Goal: Task Accomplishment & Management: Manage account settings

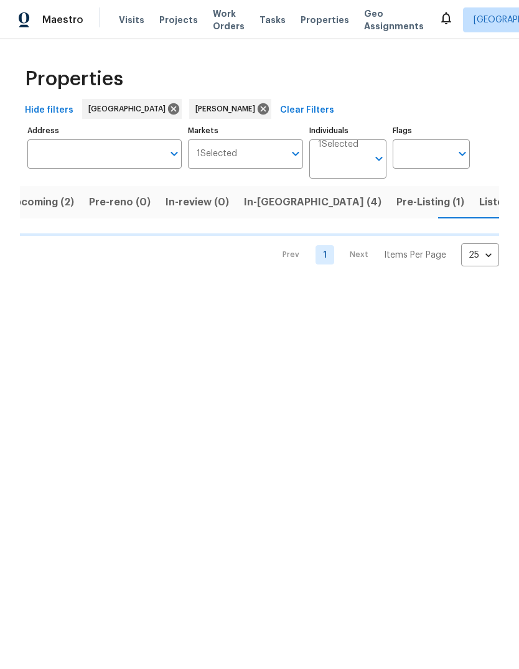
scroll to position [0, 21]
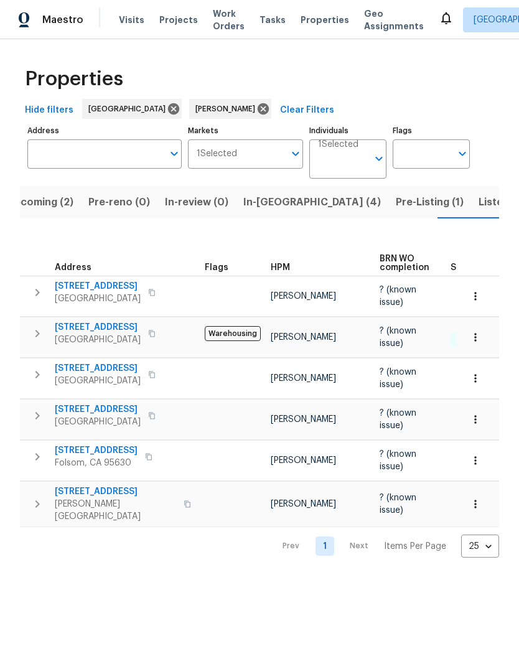
click at [79, 455] on span "121 N Grant Ln" at bounding box center [96, 450] width 83 height 12
click at [70, 458] on span "Folsom, CA 95630" at bounding box center [96, 463] width 83 height 12
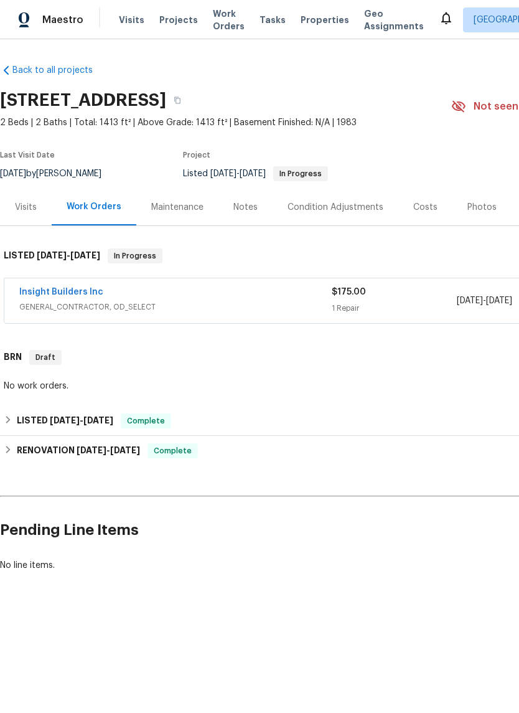
click at [54, 294] on link "Insight Builders Inc" at bounding box center [61, 292] width 84 height 9
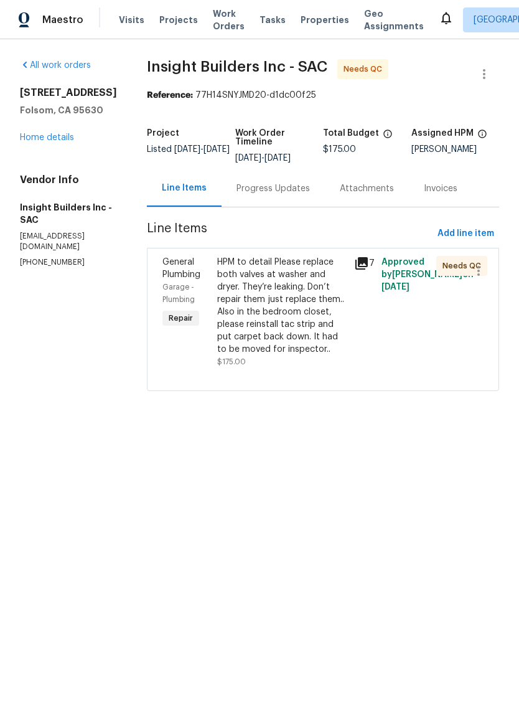
click at [304, 317] on div "HPM to detail Please replace both valves at washer and dryer. They’re leaking. …" at bounding box center [281, 306] width 129 height 100
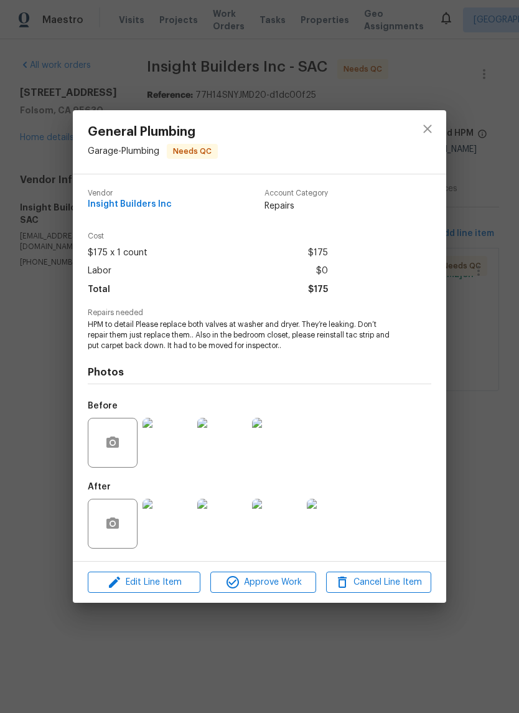
click at [180, 533] on img at bounding box center [168, 524] width 50 height 50
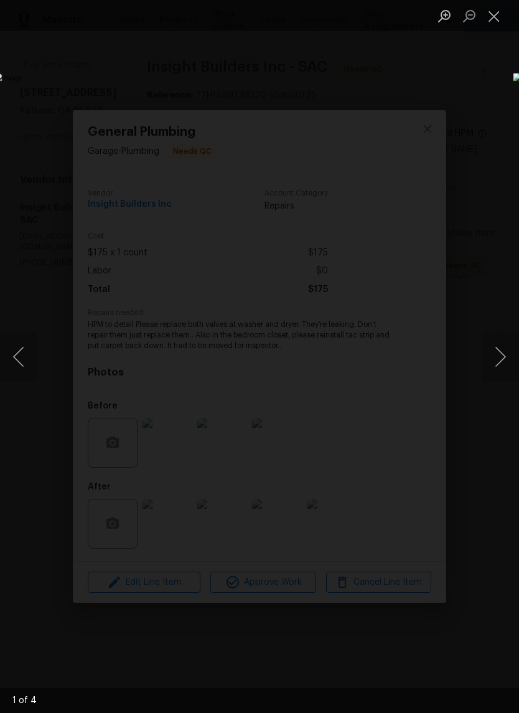
click at [502, 346] on button "Next image" at bounding box center [500, 357] width 37 height 50
click at [500, 347] on button "Next image" at bounding box center [500, 357] width 37 height 50
click at [501, 347] on button "Next image" at bounding box center [500, 357] width 37 height 50
click at [501, 349] on button "Next image" at bounding box center [500, 357] width 37 height 50
click at [502, 354] on button "Next image" at bounding box center [500, 357] width 37 height 50
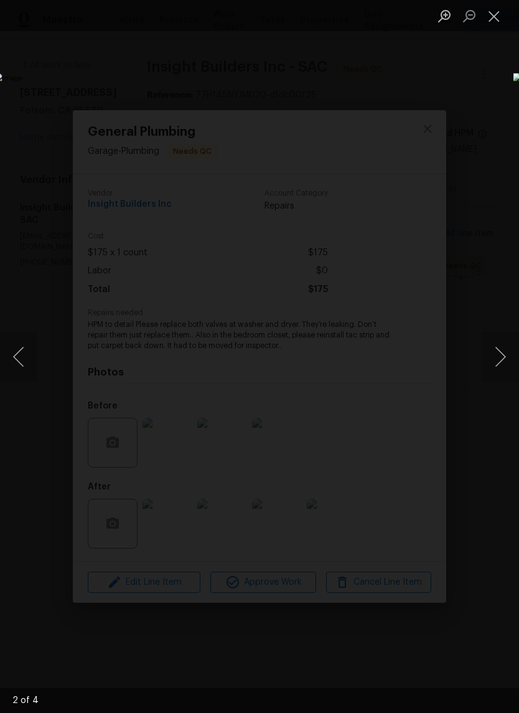
click at [500, 354] on button "Next image" at bounding box center [500, 357] width 37 height 50
click at [490, 20] on button "Close lightbox" at bounding box center [494, 16] width 25 height 22
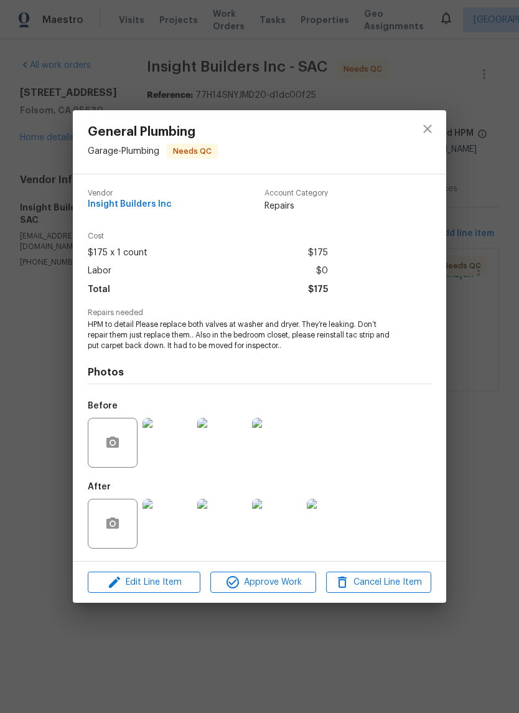
click at [346, 521] on img at bounding box center [332, 524] width 50 height 50
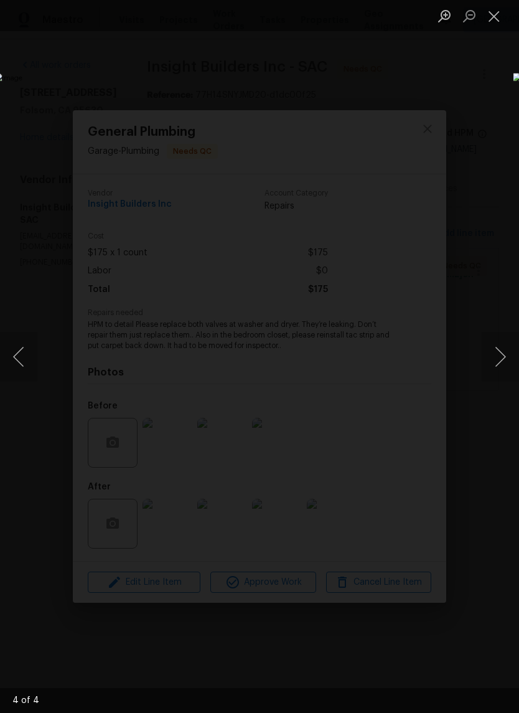
click at [495, 11] on button "Close lightbox" at bounding box center [494, 16] width 25 height 22
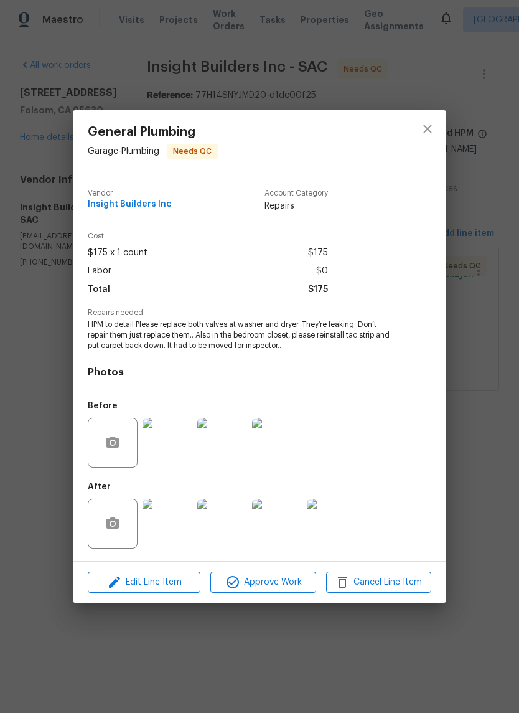
click at [336, 521] on img at bounding box center [332, 524] width 50 height 50
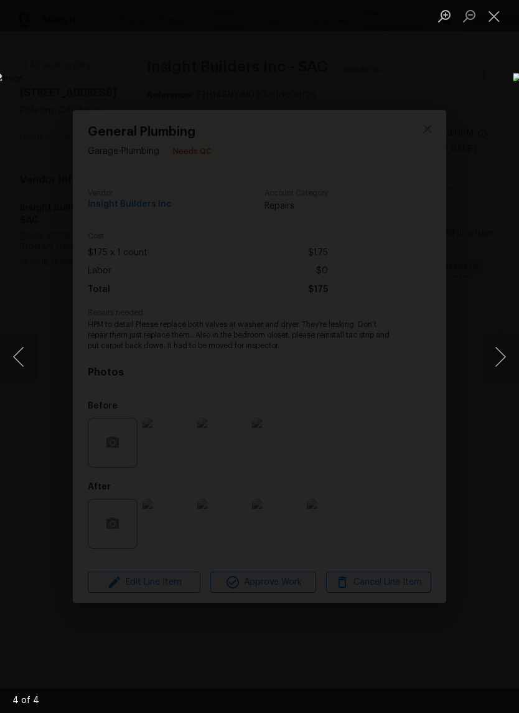
click at [498, 358] on button "Next image" at bounding box center [500, 357] width 37 height 50
click at [498, 16] on button "Close lightbox" at bounding box center [494, 16] width 25 height 22
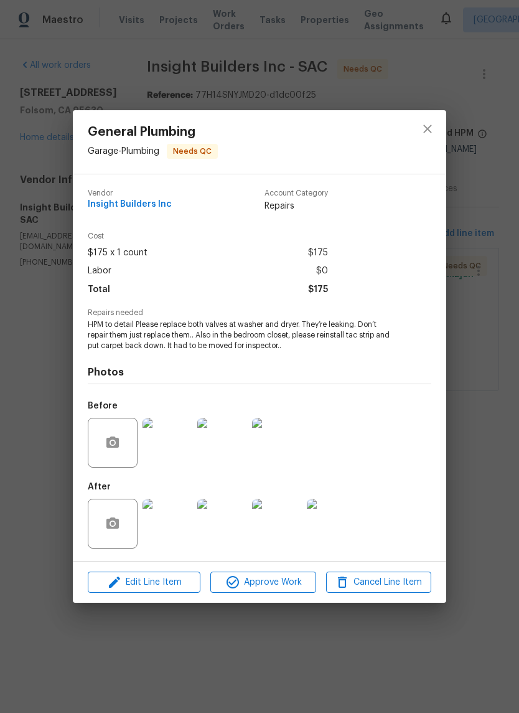
click at [279, 441] on img at bounding box center [277, 443] width 50 height 50
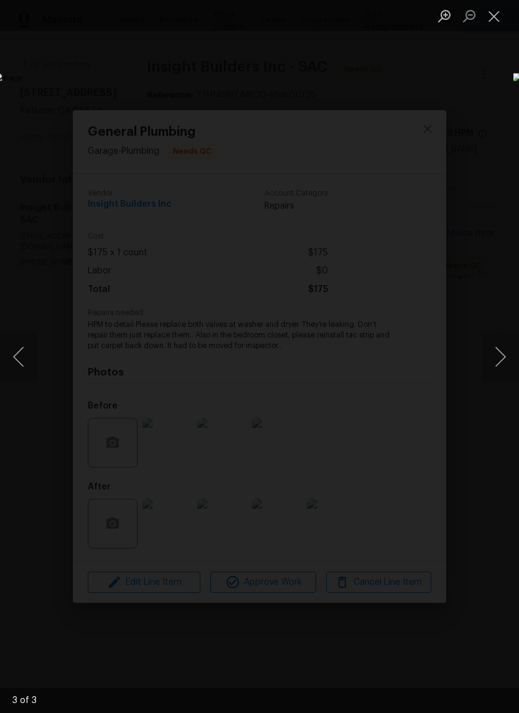
click at [499, 12] on button "Close lightbox" at bounding box center [494, 16] width 25 height 22
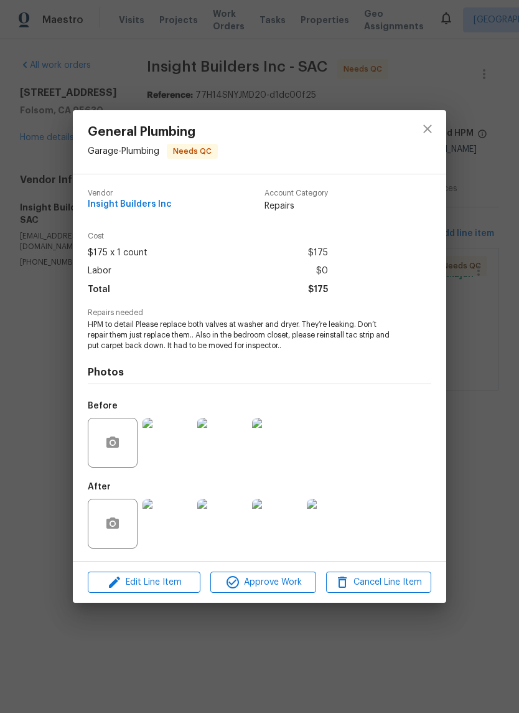
click at [335, 519] on img at bounding box center [332, 524] width 50 height 50
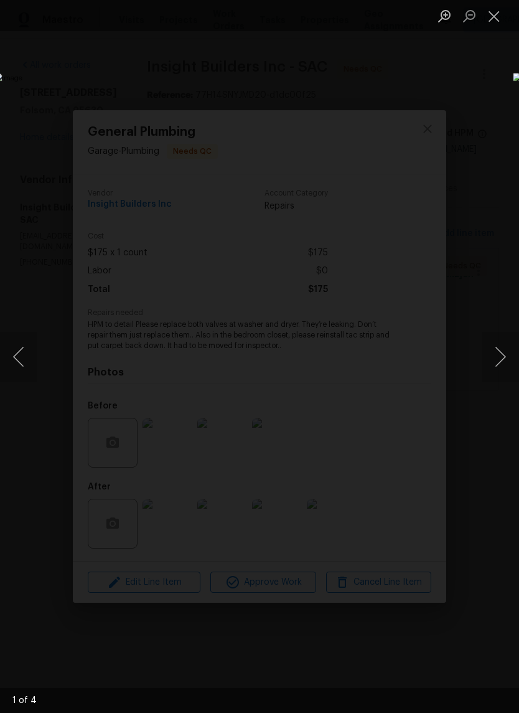
click at [500, 357] on button "Next image" at bounding box center [500, 357] width 37 height 50
click at [491, 362] on button "Next image" at bounding box center [500, 357] width 37 height 50
click at [491, 365] on button "Next image" at bounding box center [500, 357] width 37 height 50
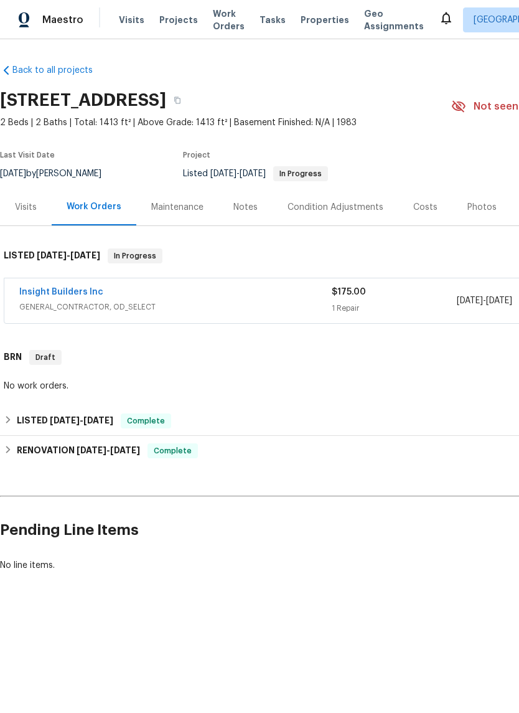
click at [56, 292] on link "Insight Builders Inc" at bounding box center [61, 292] width 84 height 9
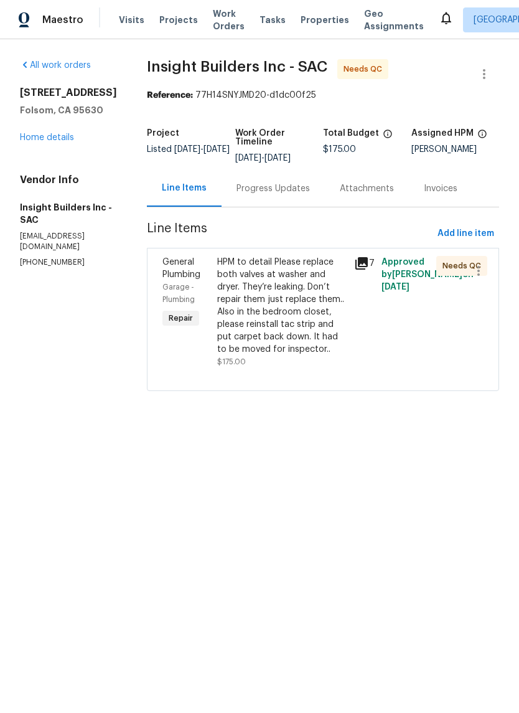
click at [304, 309] on div "HPM to detail Please replace both valves at washer and dryer. They’re leaking. …" at bounding box center [281, 306] width 129 height 100
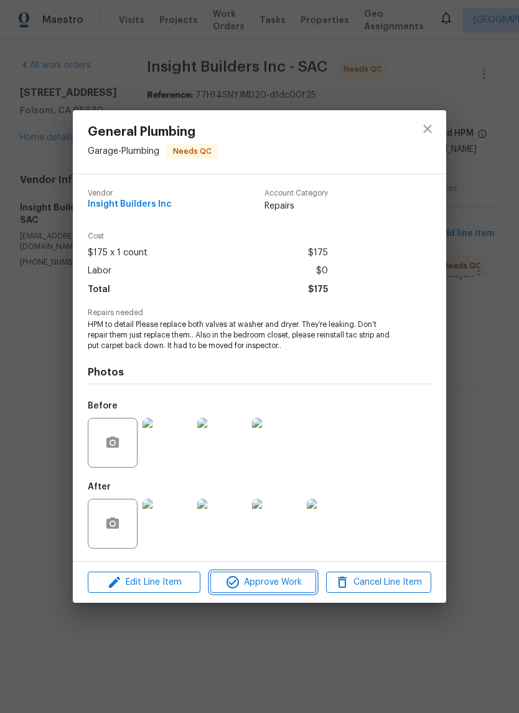
click at [284, 580] on span "Approve Work" at bounding box center [263, 583] width 98 height 16
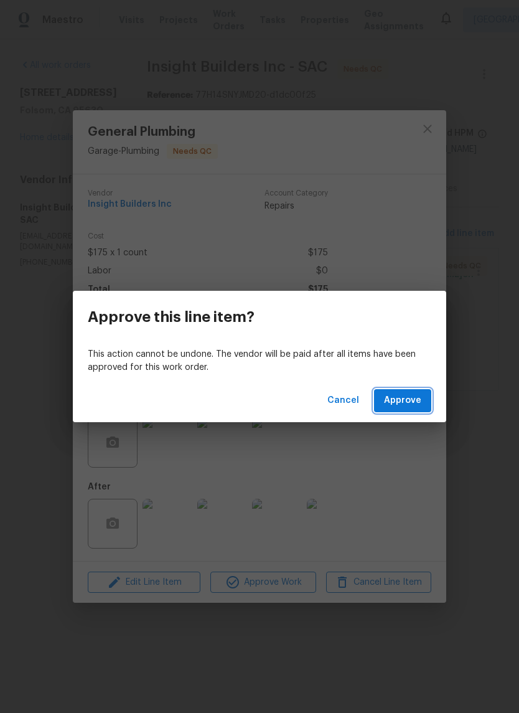
click at [411, 403] on span "Approve" at bounding box center [402, 401] width 37 height 16
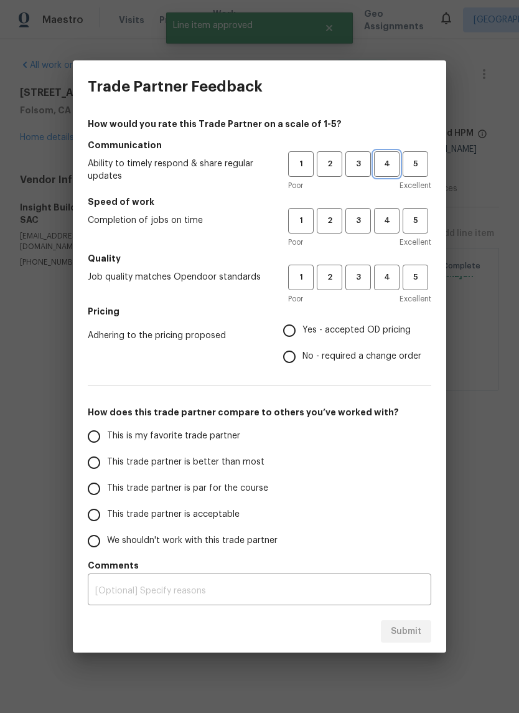
click at [380, 158] on span "4" at bounding box center [386, 164] width 23 height 14
click at [388, 197] on h5 "Speed of work" at bounding box center [260, 201] width 344 height 12
click at [391, 273] on span "4" at bounding box center [386, 277] width 23 height 14
click at [389, 211] on button "4" at bounding box center [387, 221] width 26 height 26
click at [288, 331] on input "Yes - accepted OD pricing" at bounding box center [289, 330] width 26 height 26
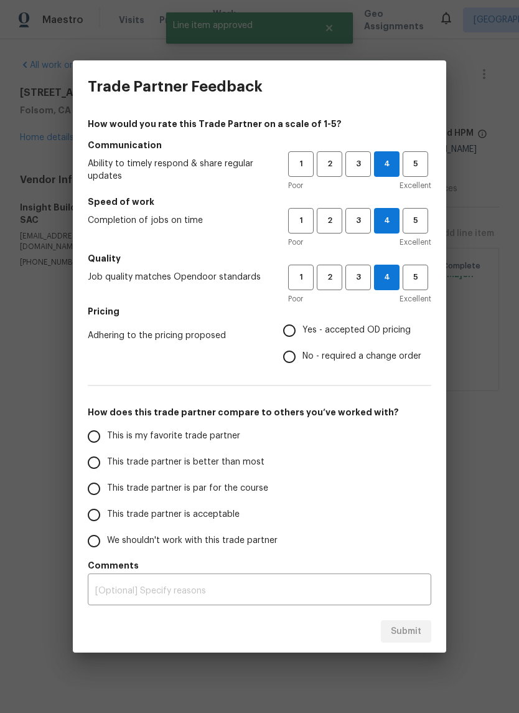
radio input "true"
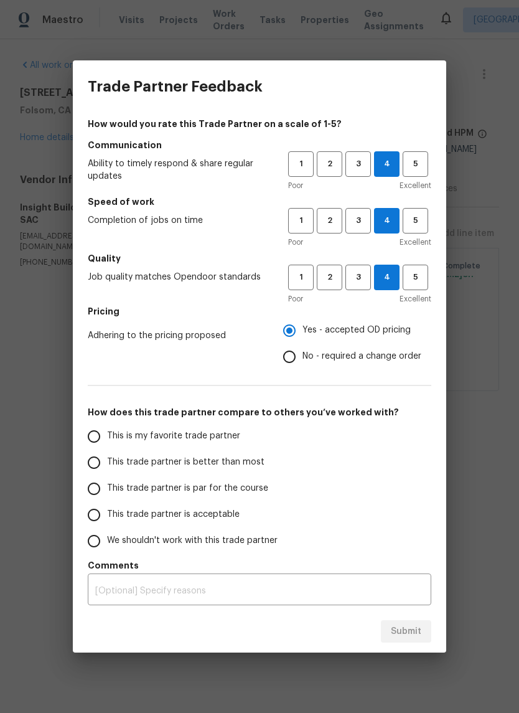
click at [98, 440] on input "This is my favorite trade partner" at bounding box center [94, 436] width 26 height 26
click at [410, 628] on span "Submit" at bounding box center [406, 632] width 31 height 16
radio input "true"
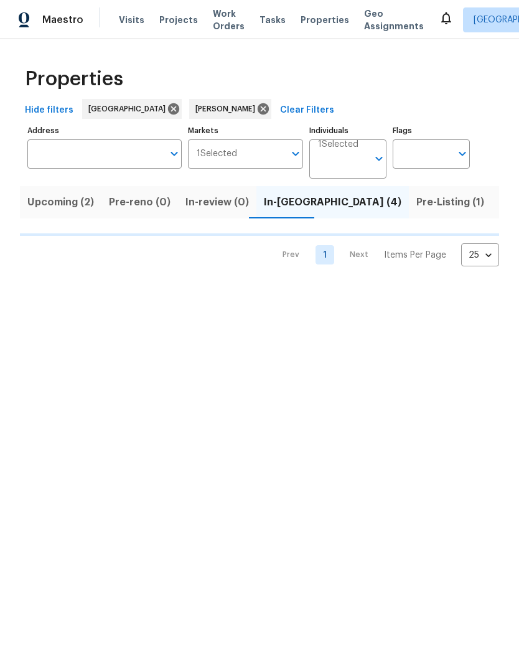
scroll to position [0, 21]
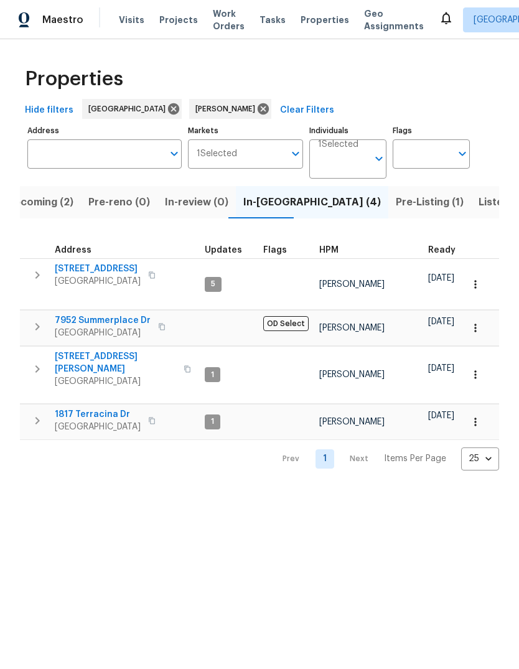
click at [82, 375] on span "Sacramento, CA 95831" at bounding box center [115, 381] width 121 height 12
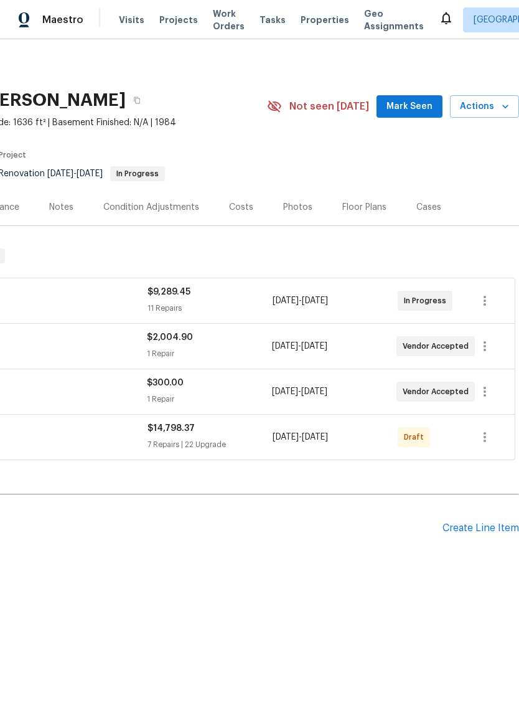
scroll to position [0, 184]
click at [493, 435] on button "button" at bounding box center [485, 437] width 30 height 30
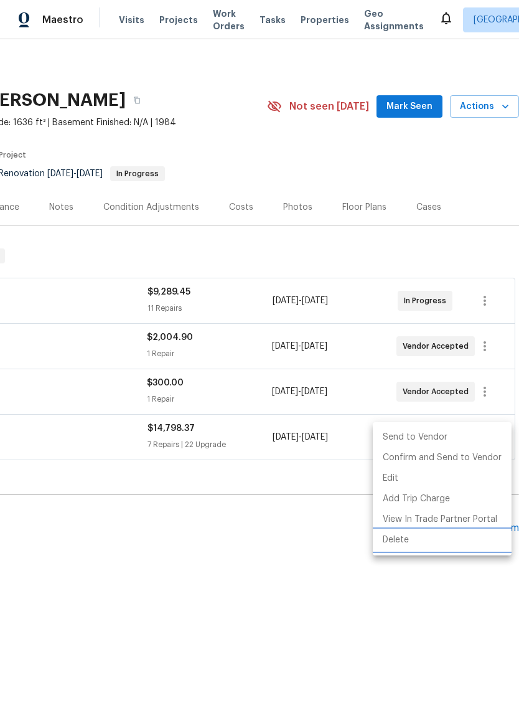
click at [408, 541] on li "Delete" at bounding box center [442, 540] width 139 height 21
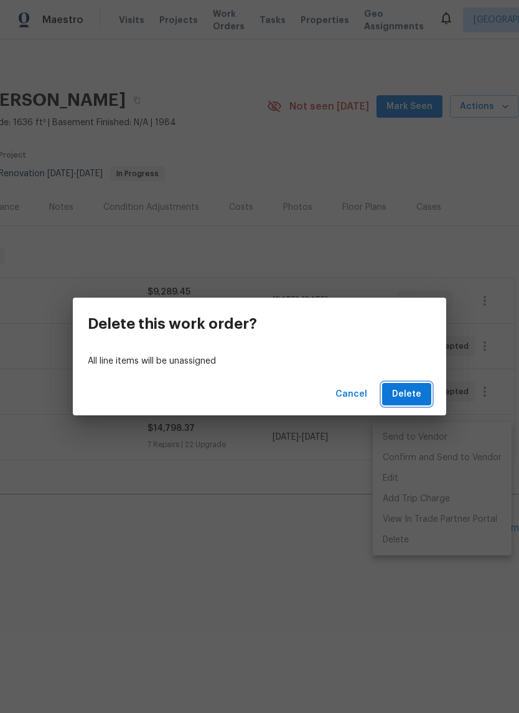
click at [413, 389] on span "Delete" at bounding box center [406, 395] width 29 height 16
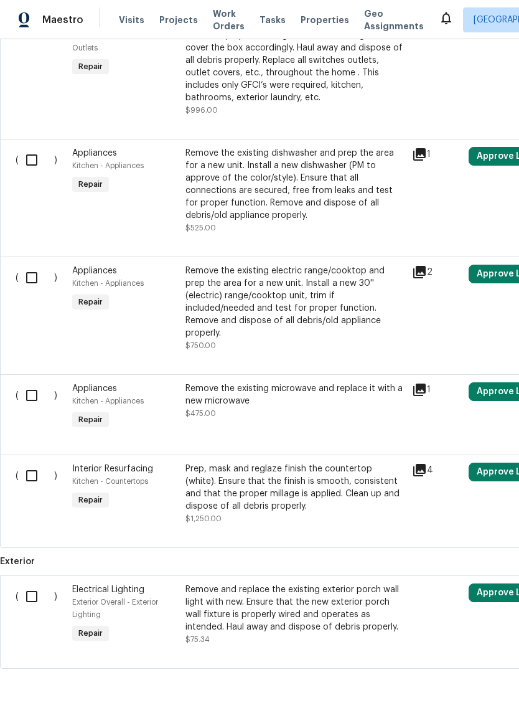
scroll to position [2126, 0]
click at [35, 463] on input "checkbox" at bounding box center [36, 476] width 35 height 26
checkbox input "true"
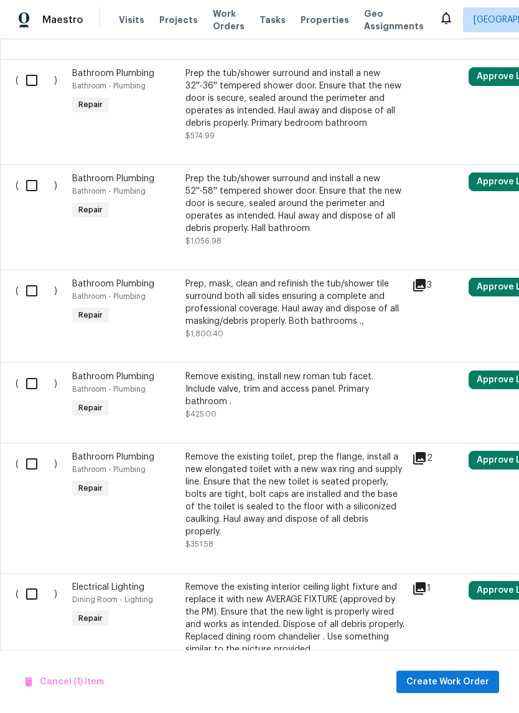
scroll to position [876, 0]
click at [25, 281] on input "checkbox" at bounding box center [36, 291] width 35 height 26
checkbox input "true"
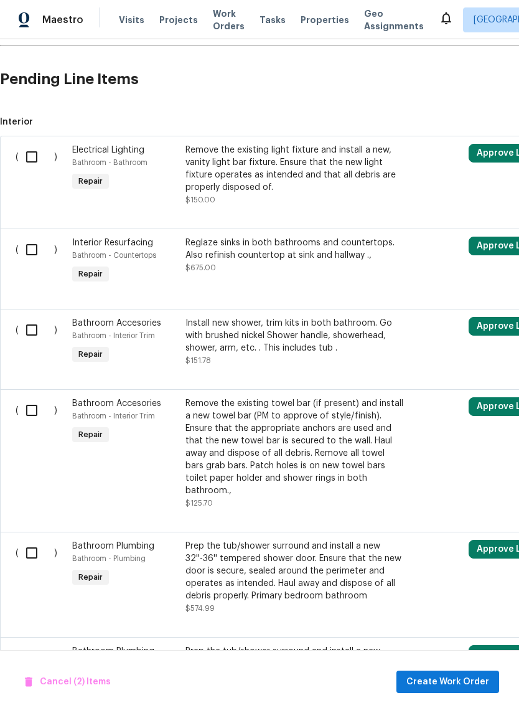
scroll to position [403, 0]
click at [30, 255] on input "checkbox" at bounding box center [36, 250] width 35 height 26
checkbox input "true"
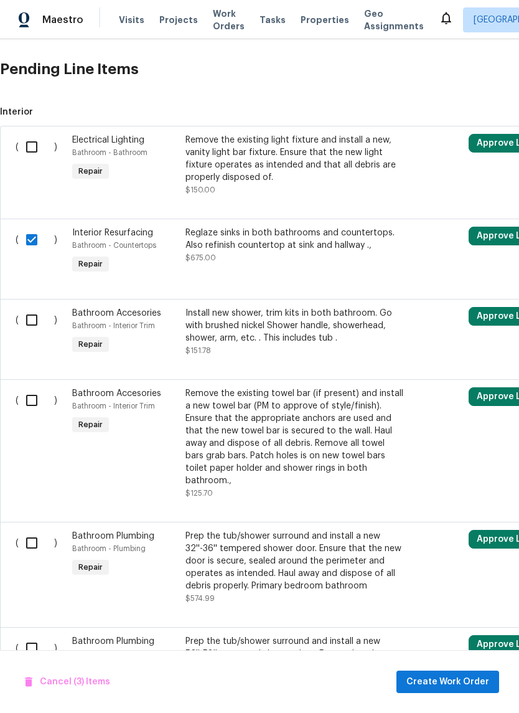
scroll to position [412, 0]
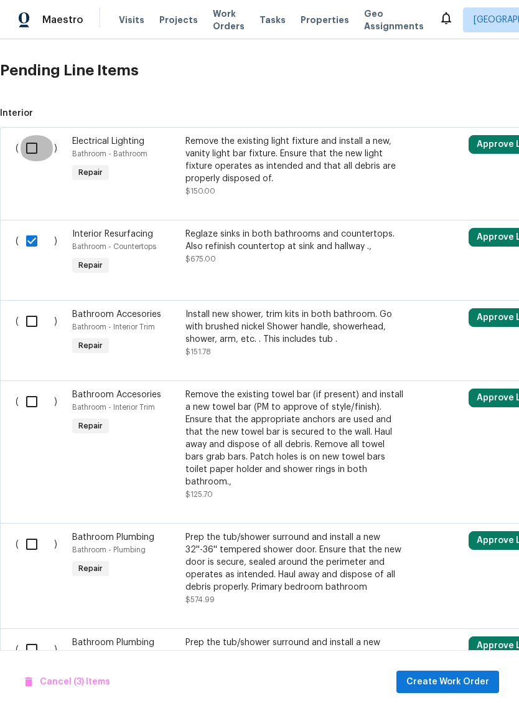
click at [28, 153] on input "checkbox" at bounding box center [36, 148] width 35 height 26
checkbox input "true"
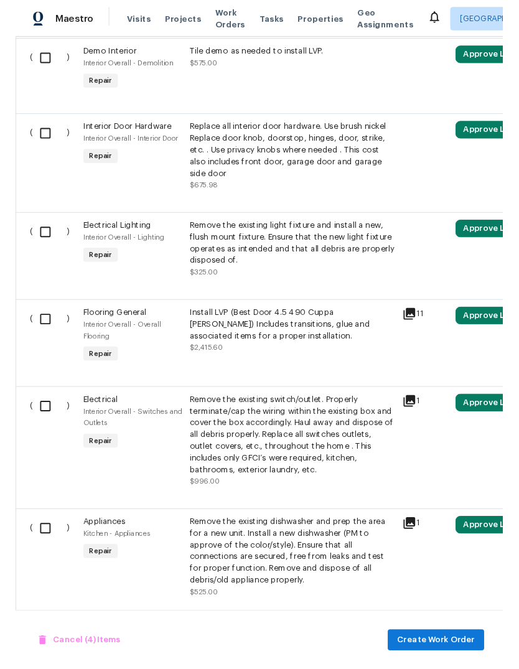
scroll to position [1725, 0]
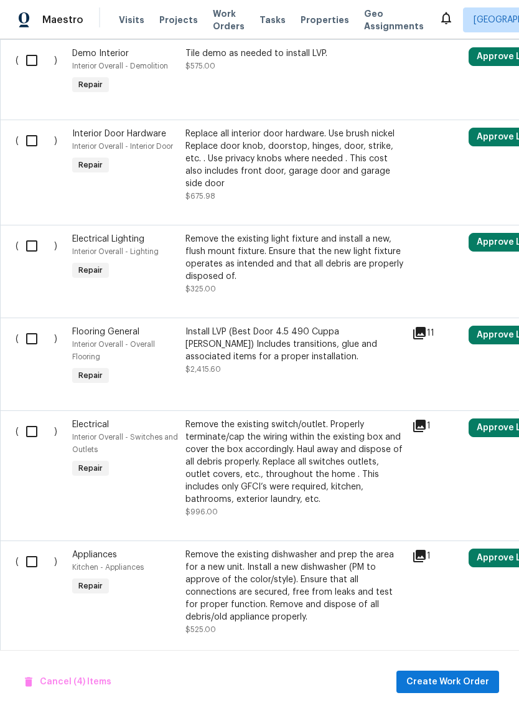
click at [37, 338] on input "checkbox" at bounding box center [36, 339] width 35 height 26
checkbox input "true"
click at [307, 337] on div "Install LVP (Best Door 4.5 490 Cuppa [PERSON_NAME]) Includes transitions, glue …" at bounding box center [295, 344] width 219 height 37
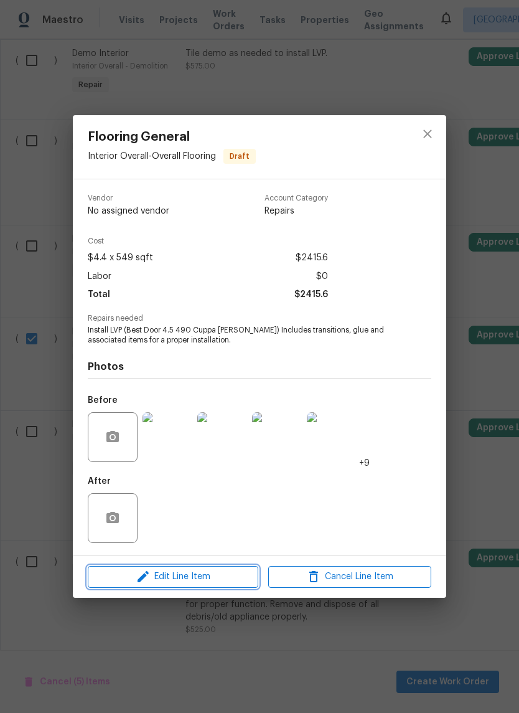
click at [208, 575] on span "Edit Line Item" at bounding box center [173, 577] width 163 height 16
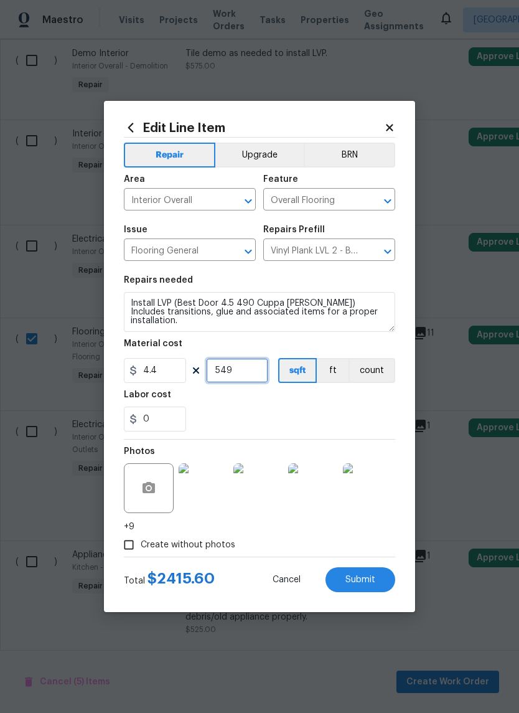
click at [250, 373] on input "549" at bounding box center [237, 370] width 62 height 25
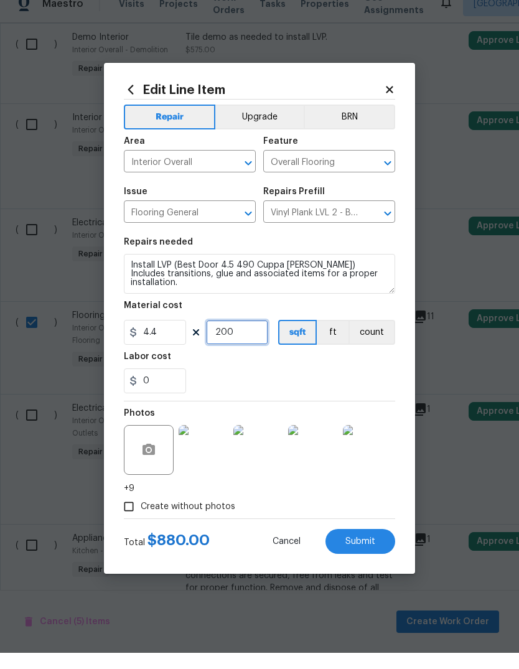
type input "200"
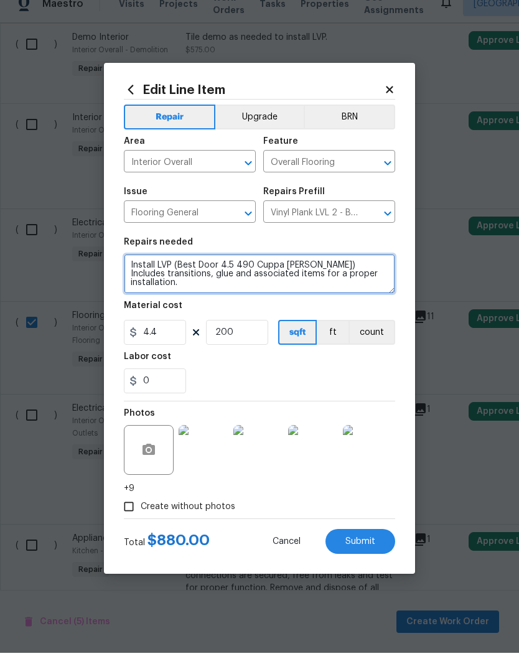
click at [360, 277] on textarea "Install LVP (Best Door 4.5 490 Cuppa [PERSON_NAME]) Includes transitions, glue …" at bounding box center [259, 290] width 271 height 40
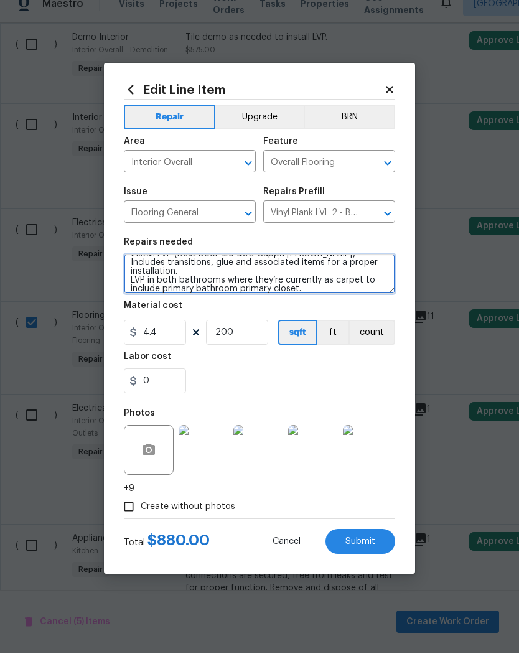
scroll to position [11, 0]
type textarea "Install LVP (Best Door 4.5 490 Cuppa [PERSON_NAME]) Includes transitions, glue …"
